Goal: Task Accomplishment & Management: Manage account settings

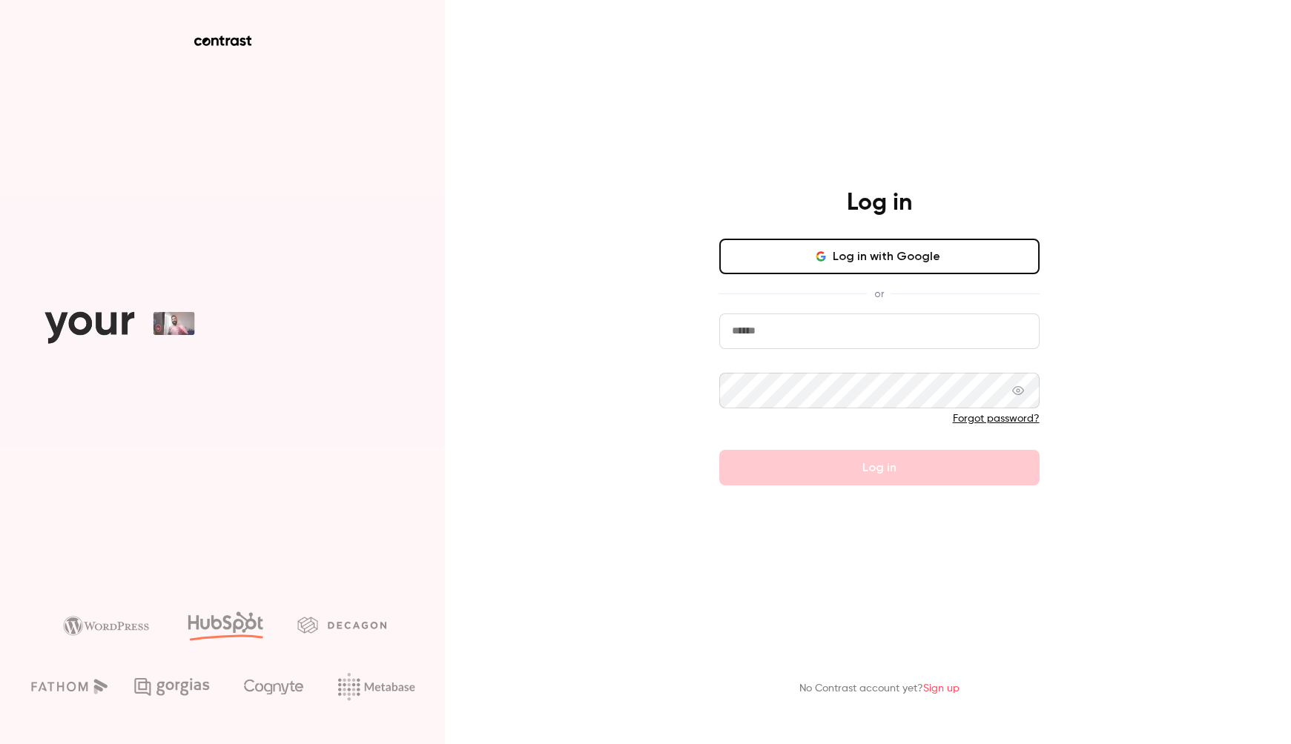
type input "**********"
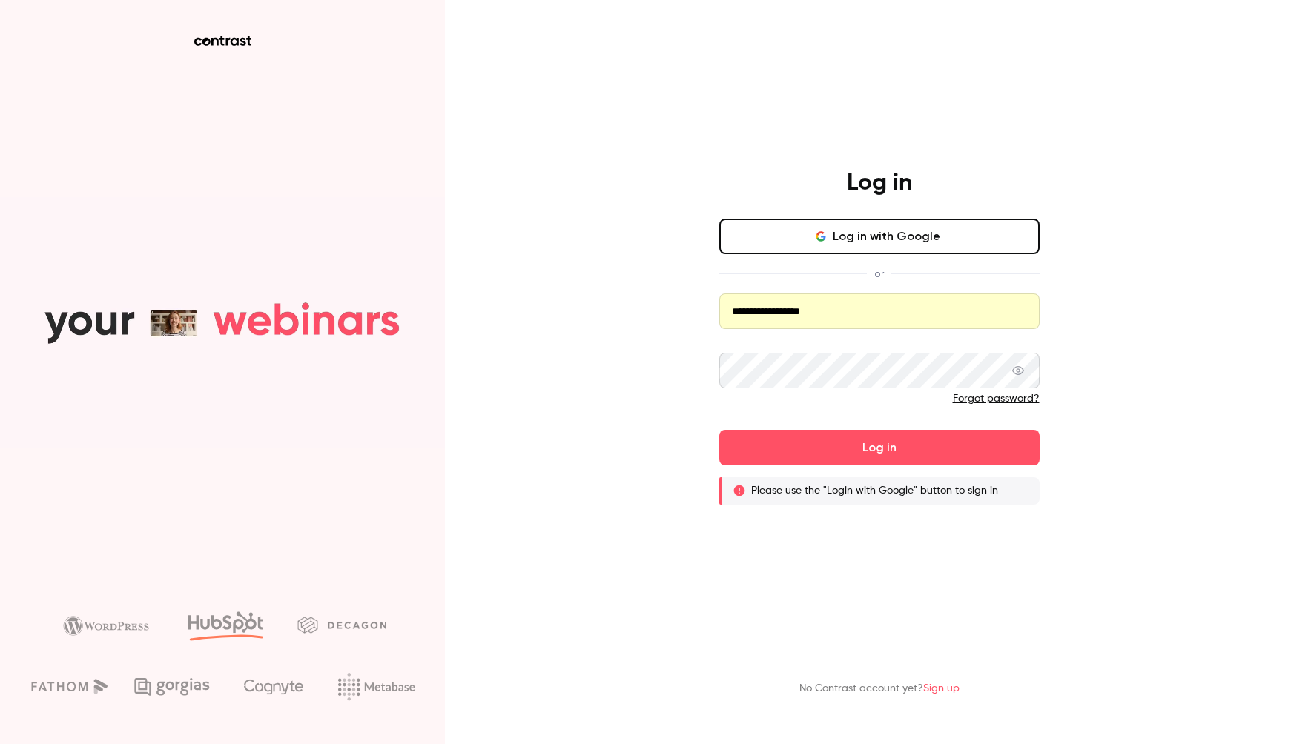
click at [893, 236] on button "Log in with Google" at bounding box center [879, 237] width 320 height 36
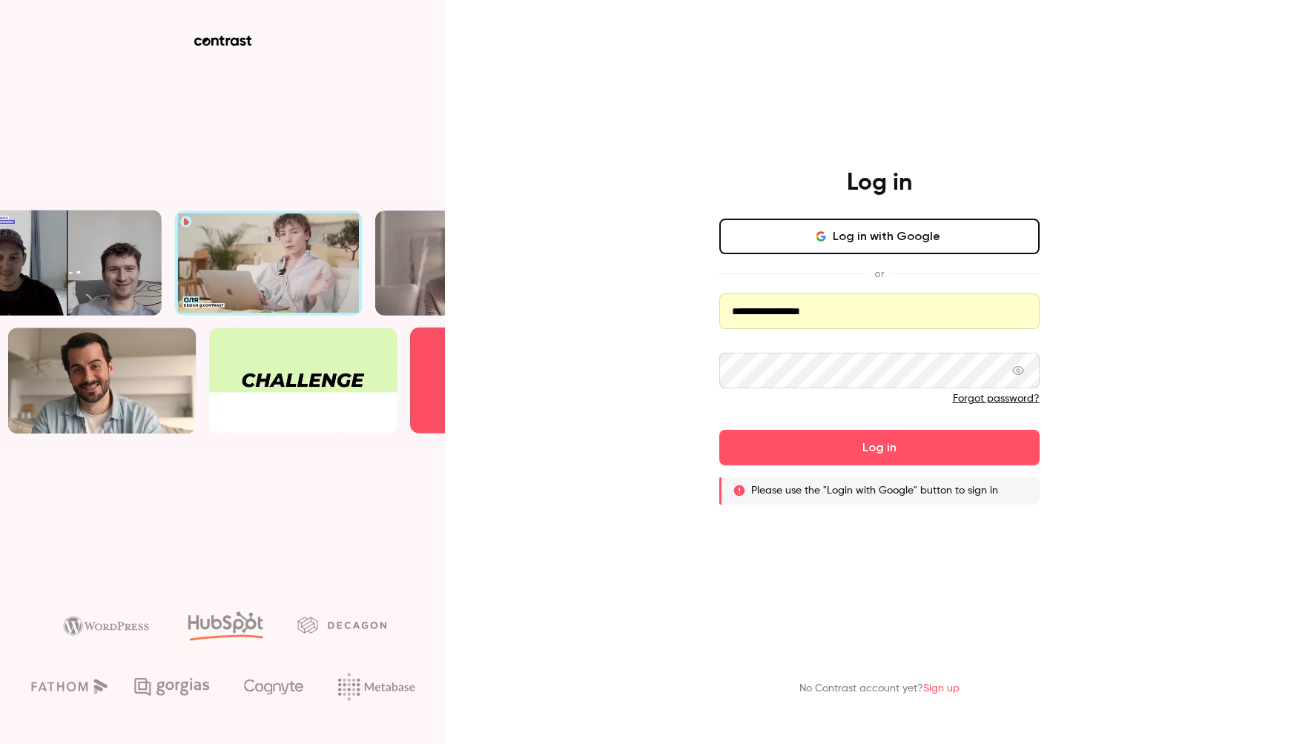
click at [827, 247] on button "Log in with Google" at bounding box center [879, 237] width 320 height 36
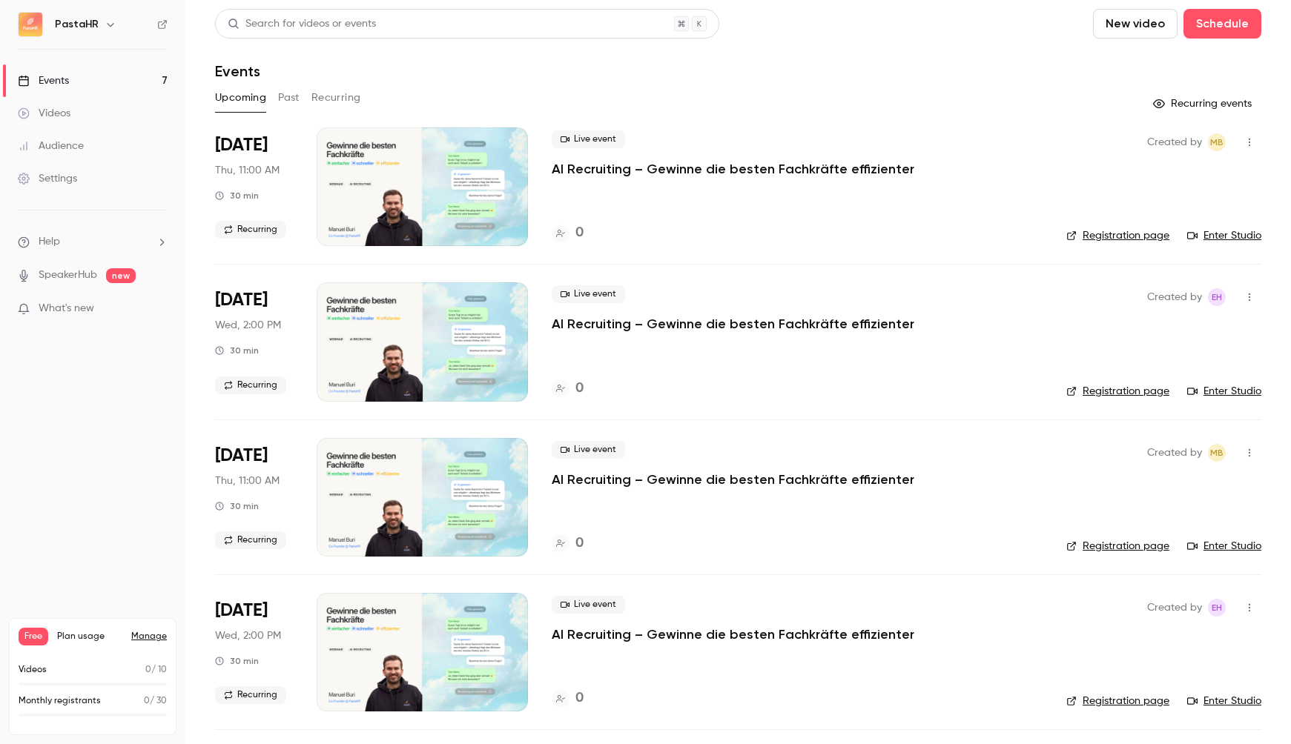
click at [1251, 138] on icon "button" at bounding box center [1249, 142] width 12 height 10
click at [1149, 336] on div "Delete" at bounding box center [1192, 334] width 113 height 15
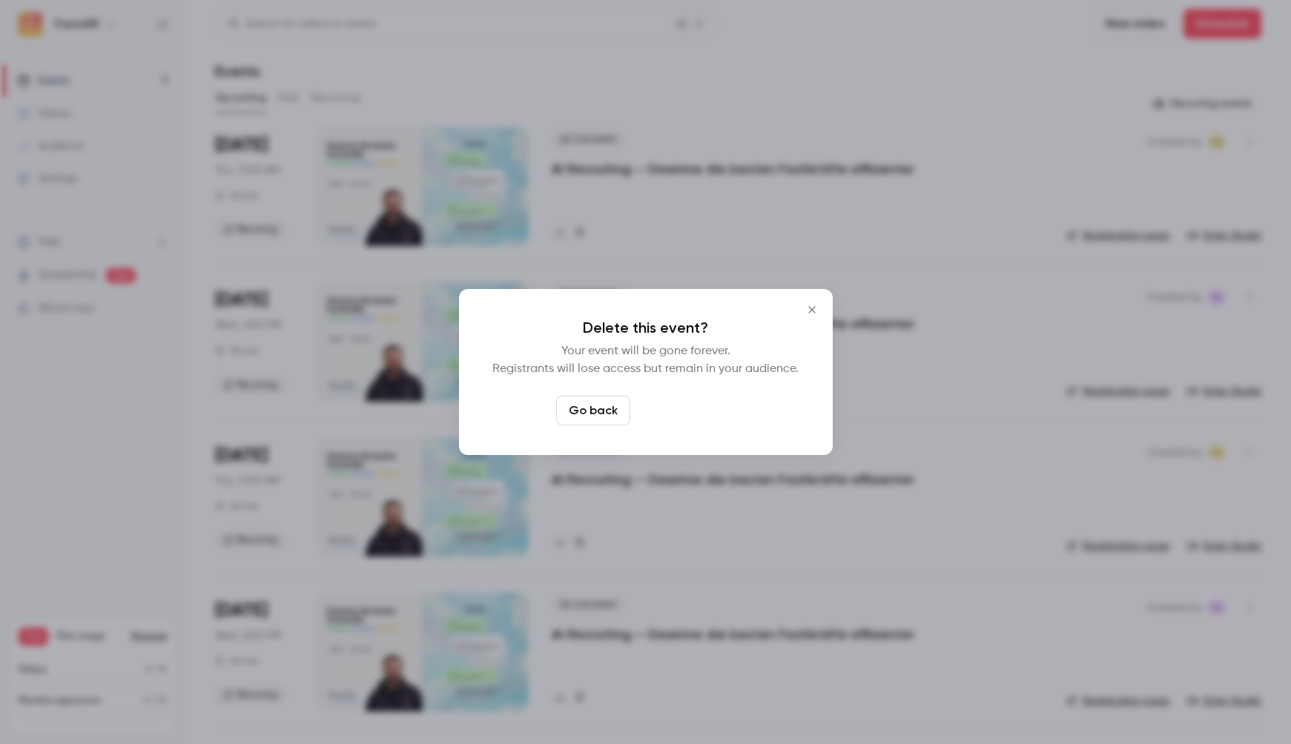
click at [705, 414] on button "Delete event" at bounding box center [685, 411] width 99 height 30
